Goal: Information Seeking & Learning: Check status

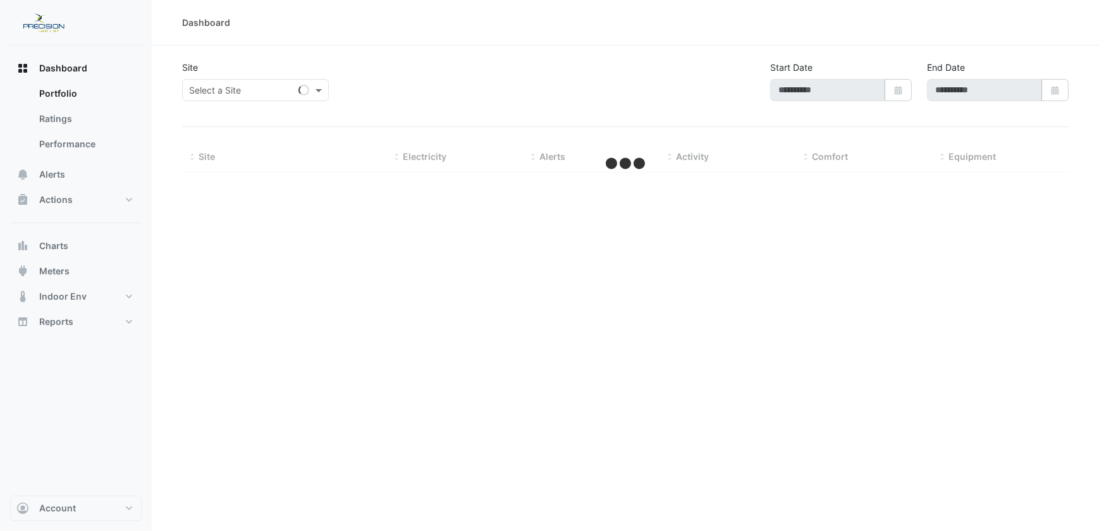
type input "**********"
select select "***"
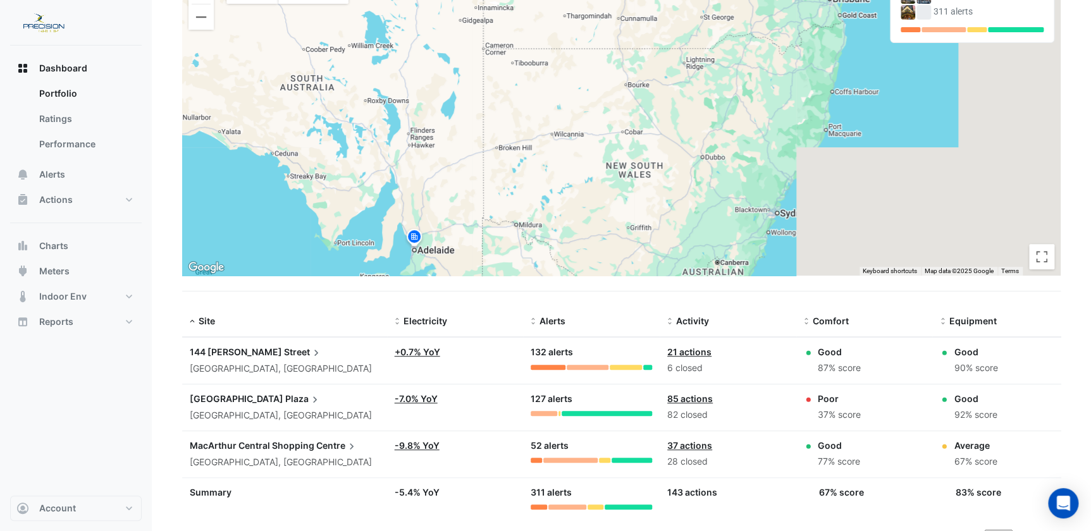
scroll to position [158, 0]
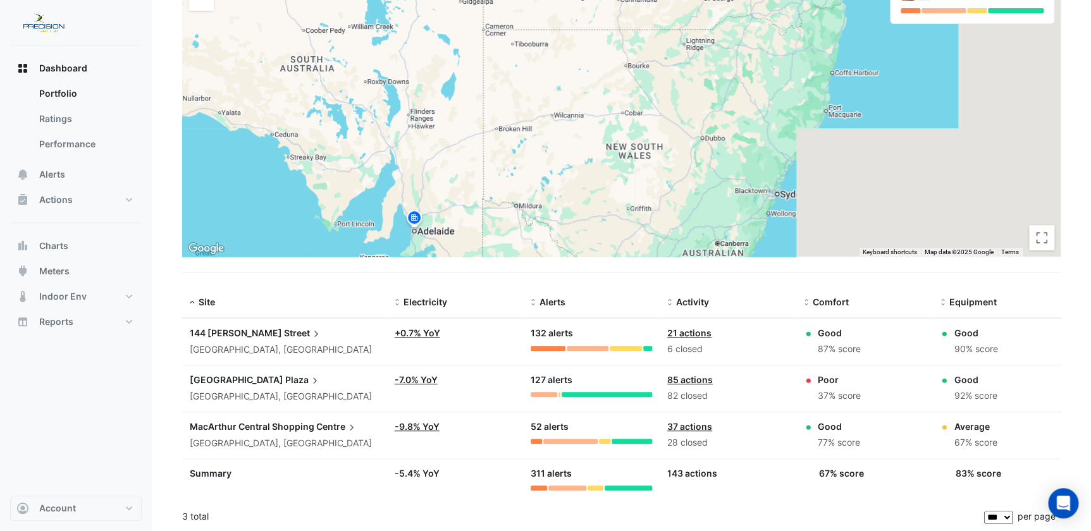
click at [257, 424] on span "MacArthur Central Shopping" at bounding box center [252, 426] width 125 height 11
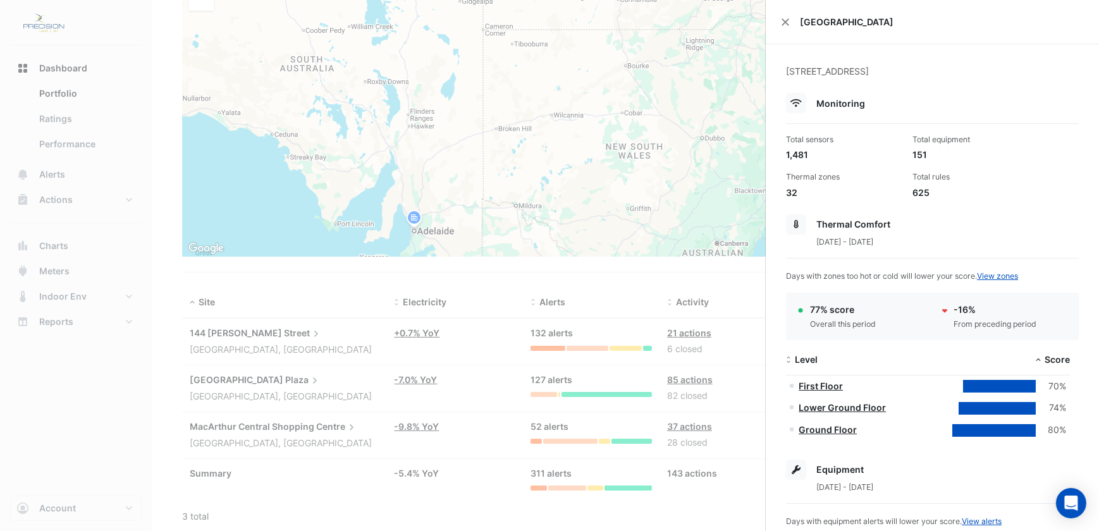
click at [90, 89] on ngb-offcanvas-backdrop at bounding box center [549, 265] width 1099 height 531
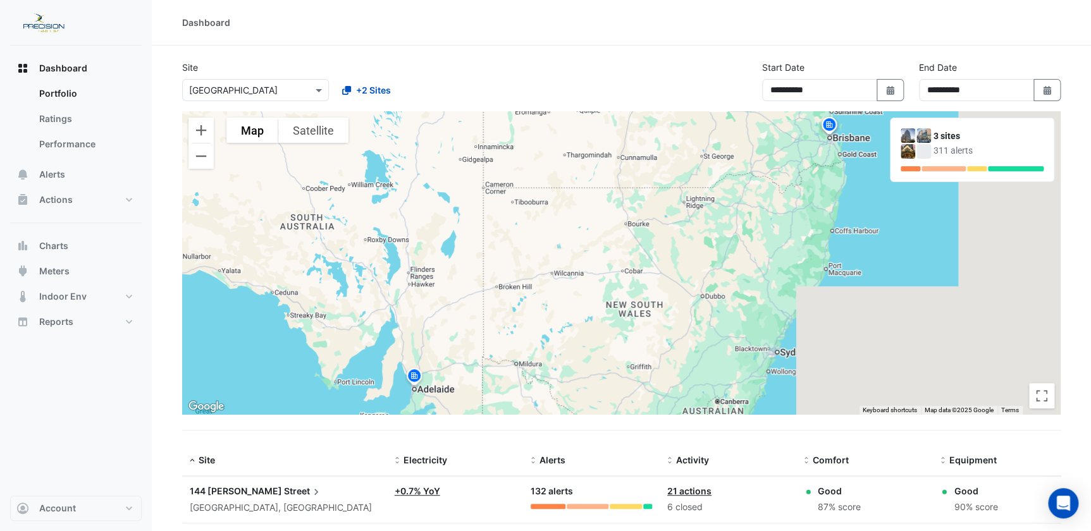
click at [221, 92] on input "text" at bounding box center [243, 90] width 108 height 13
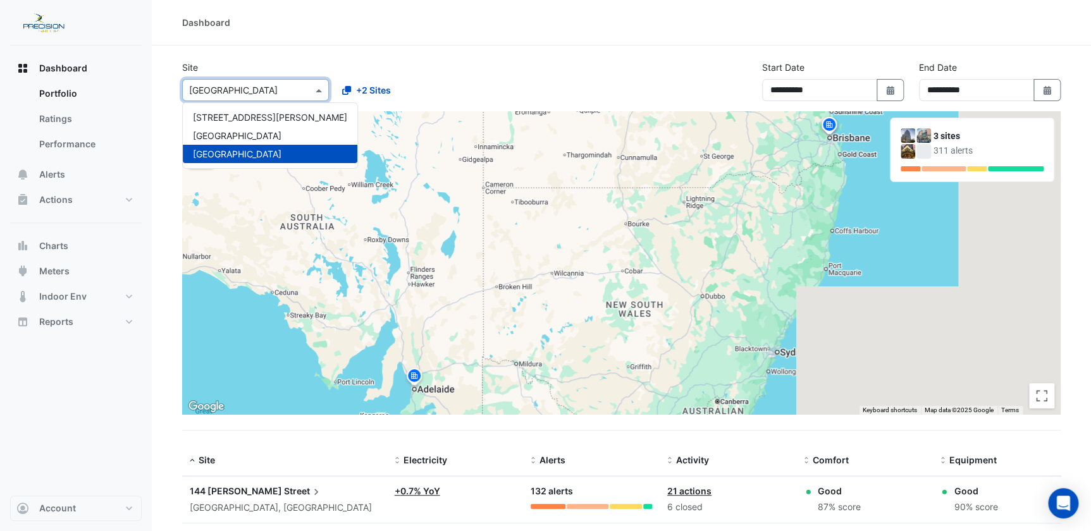
click at [223, 149] on span "[GEOGRAPHIC_DATA]" at bounding box center [237, 154] width 89 height 11
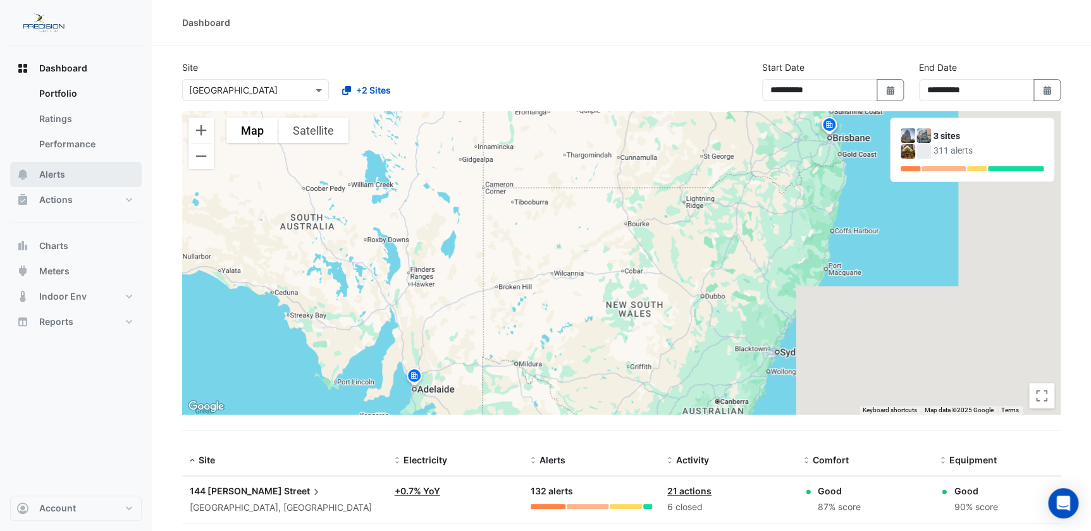
click at [75, 171] on button "Alerts" at bounding box center [76, 174] width 132 height 25
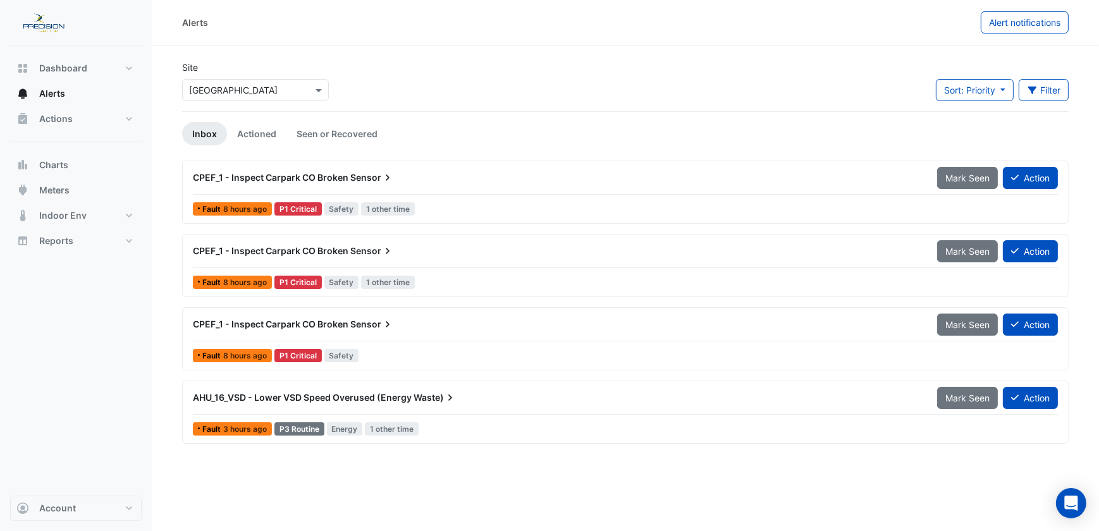
click at [398, 392] on span "AHU_16_VSD - Lower VSD Speed Overused (Energy" at bounding box center [302, 397] width 219 height 11
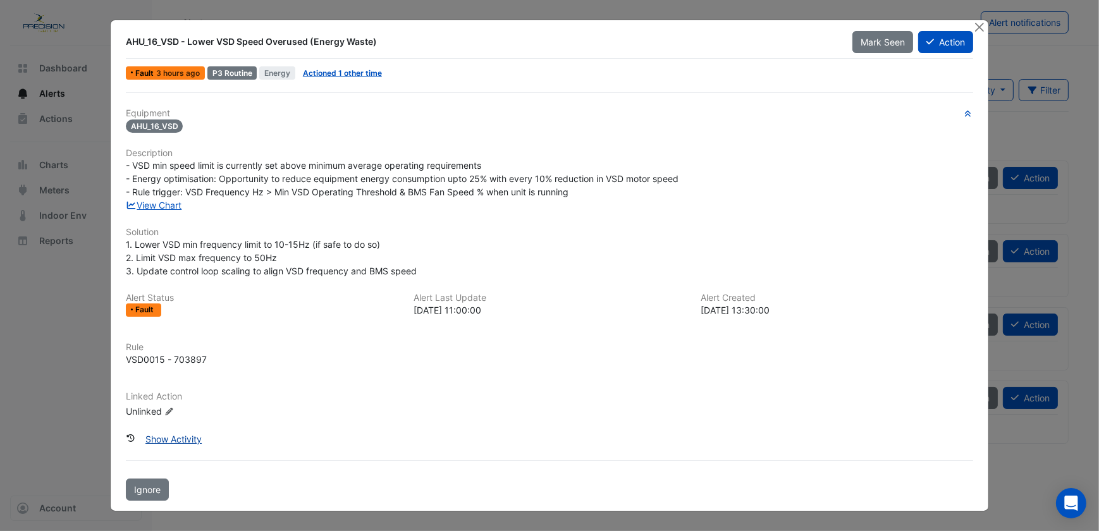
click at [163, 434] on button "Show Activity" at bounding box center [173, 439] width 73 height 22
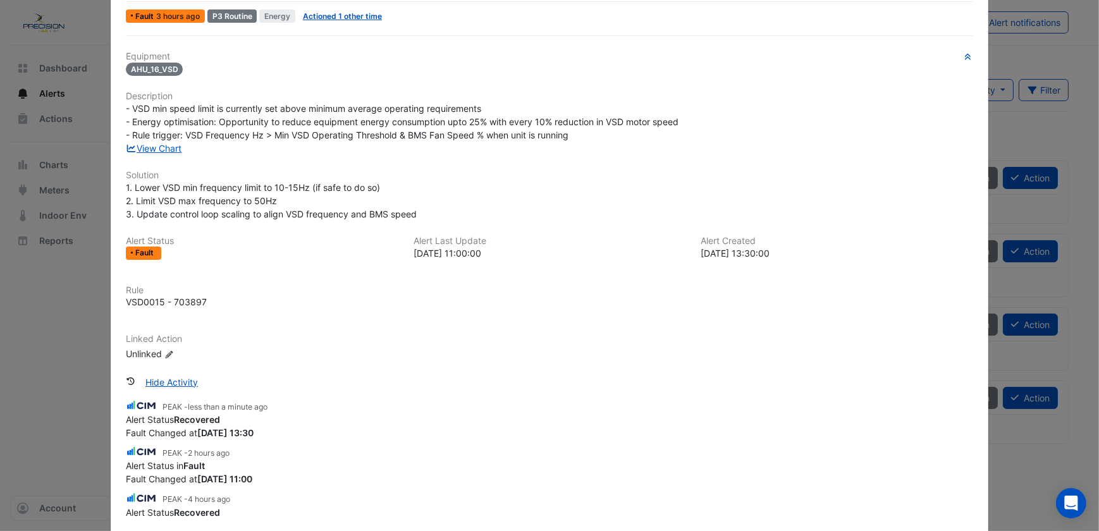
scroll to position [114, 0]
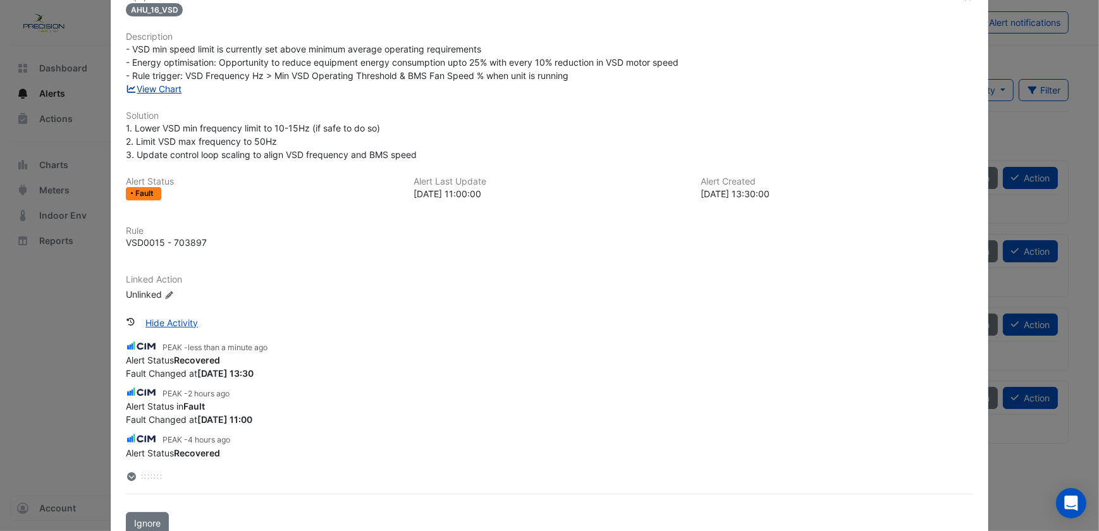
click at [154, 86] on link "View Chart" at bounding box center [154, 88] width 56 height 11
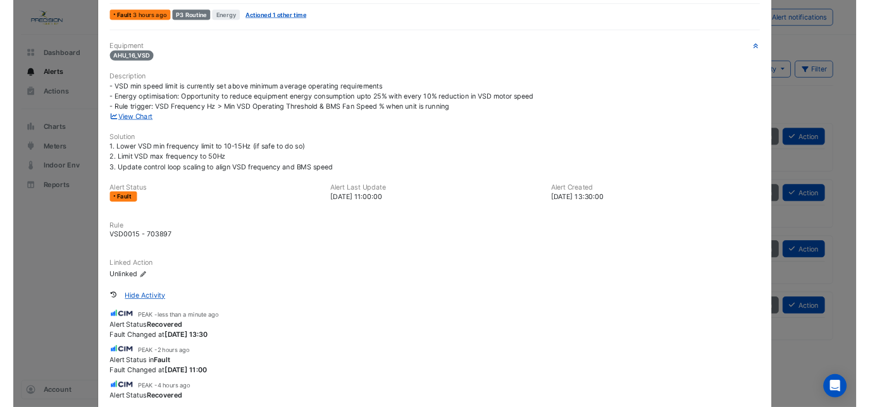
scroll to position [0, 0]
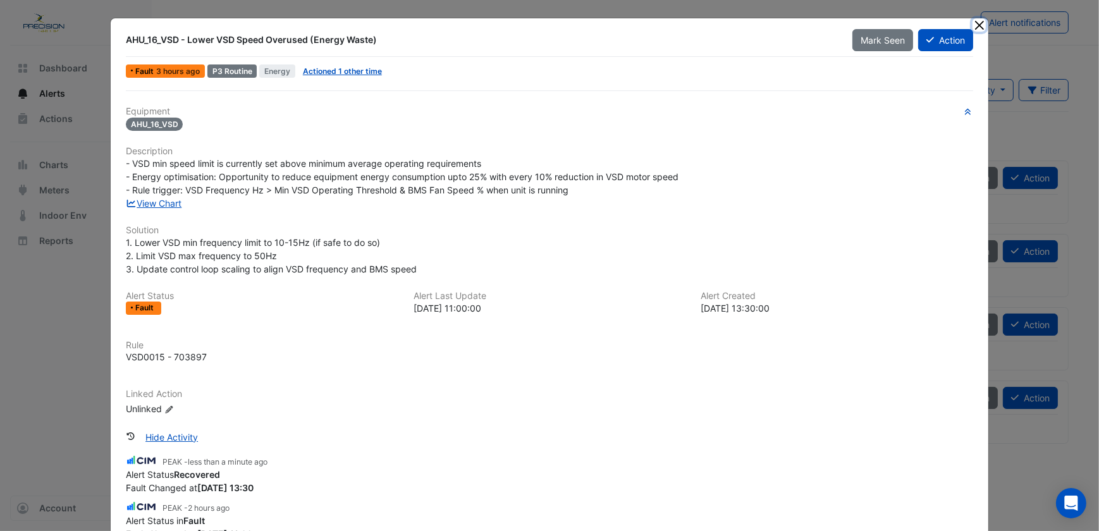
click at [974, 22] on button "Close" at bounding box center [979, 24] width 13 height 13
